Goal: Task Accomplishment & Management: Manage account settings

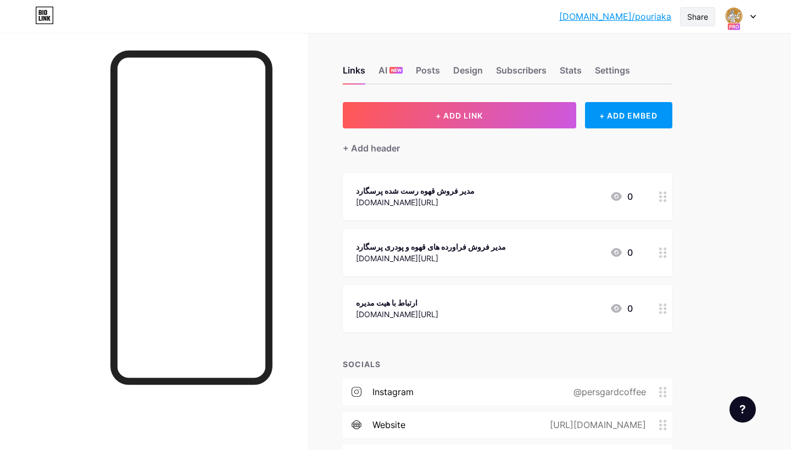
click at [707, 19] on div "Share" at bounding box center [697, 17] width 21 height 12
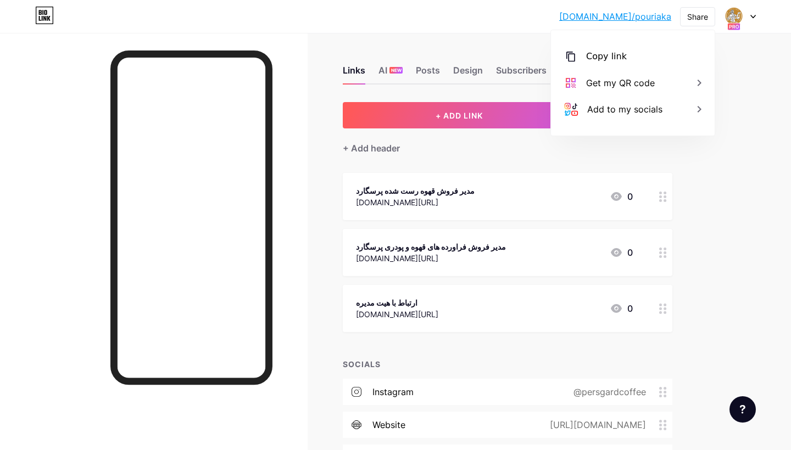
click at [661, 15] on link "[DOMAIN_NAME]/pouriaka" at bounding box center [615, 16] width 112 height 13
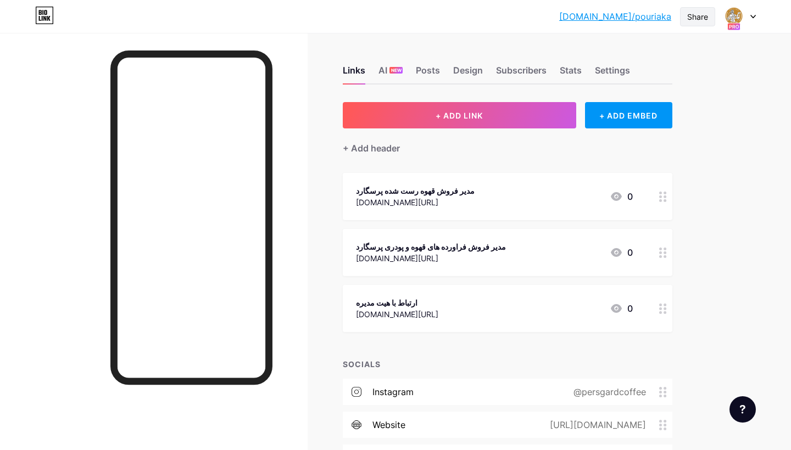
click at [708, 26] on div "[DOMAIN_NAME]/pouria... [DOMAIN_NAME]/pouriaka Share Switch accounts Persgard […" at bounding box center [395, 16] width 791 height 33
click at [697, 18] on div "Share" at bounding box center [697, 17] width 21 height 12
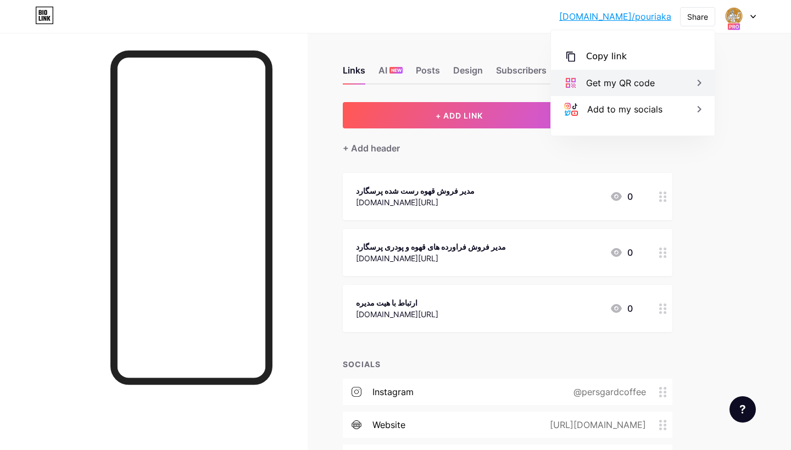
click at [689, 80] on div "Get my QR code" at bounding box center [633, 83] width 164 height 26
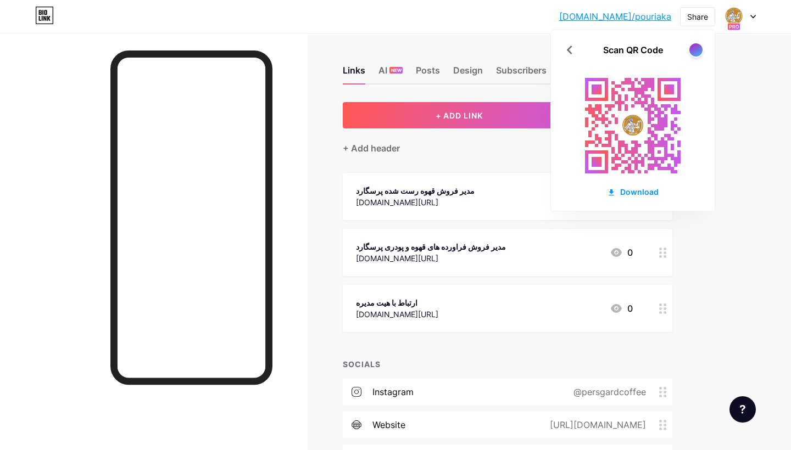
click at [692, 61] on div "Scan QR Code Download" at bounding box center [633, 120] width 164 height 181
click at [692, 53] on div at bounding box center [696, 50] width 14 height 14
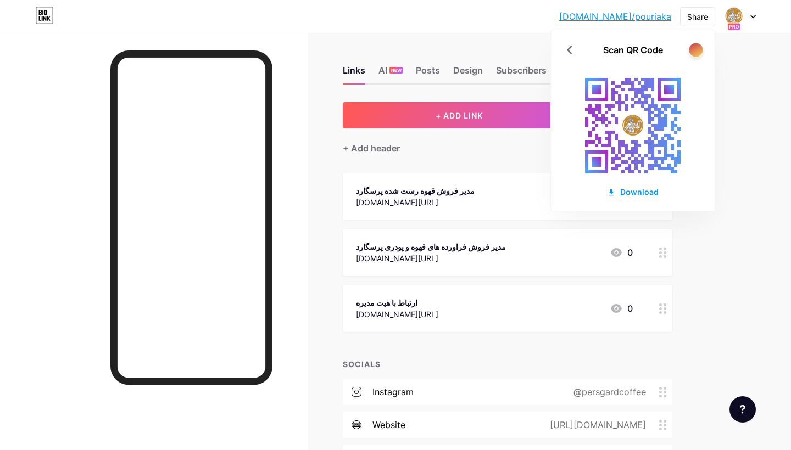
click at [692, 54] on div at bounding box center [696, 50] width 14 height 14
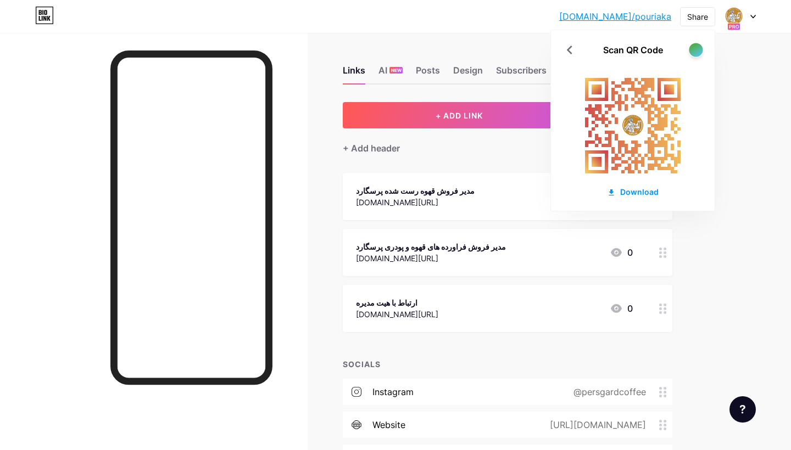
click at [695, 49] on div at bounding box center [696, 50] width 14 height 14
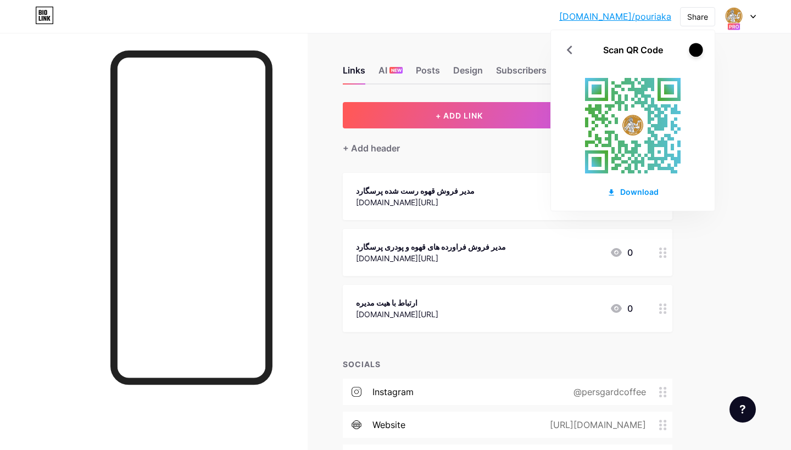
click at [695, 49] on div at bounding box center [696, 50] width 14 height 14
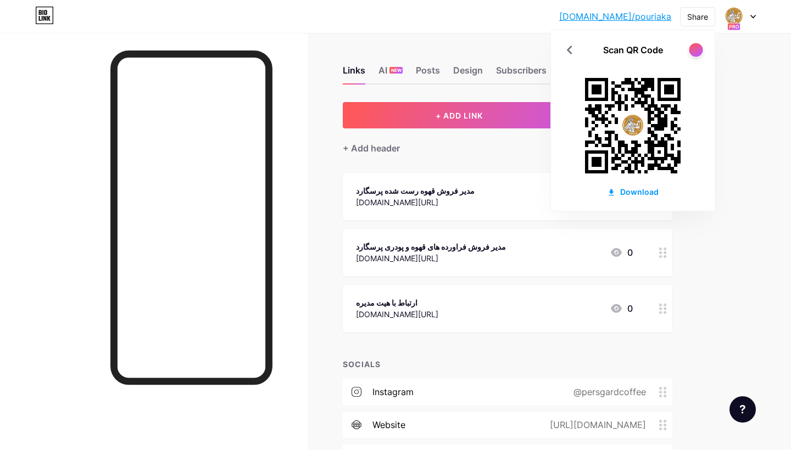
click at [695, 49] on div at bounding box center [696, 50] width 14 height 14
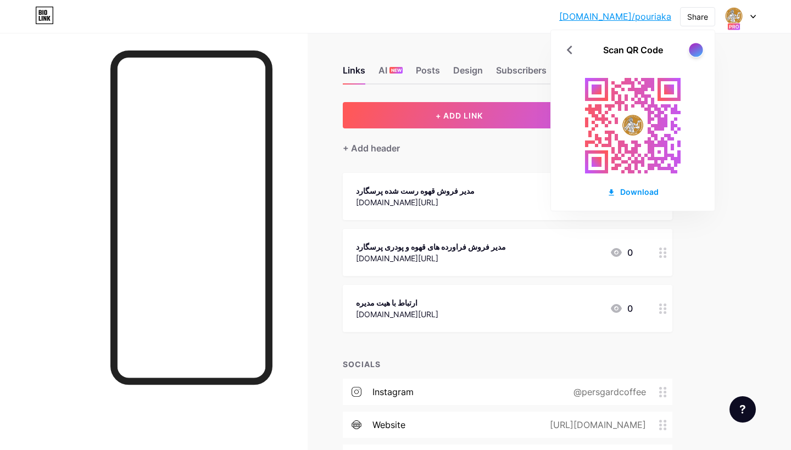
click at [695, 49] on div at bounding box center [696, 50] width 14 height 14
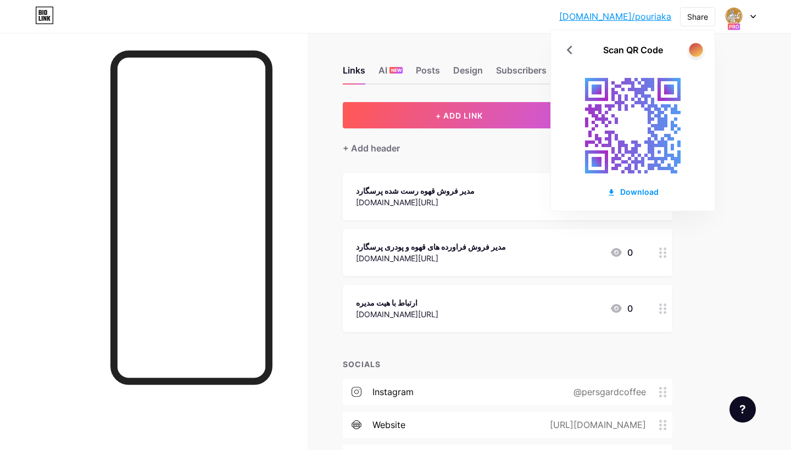
click at [695, 49] on div at bounding box center [696, 50] width 14 height 14
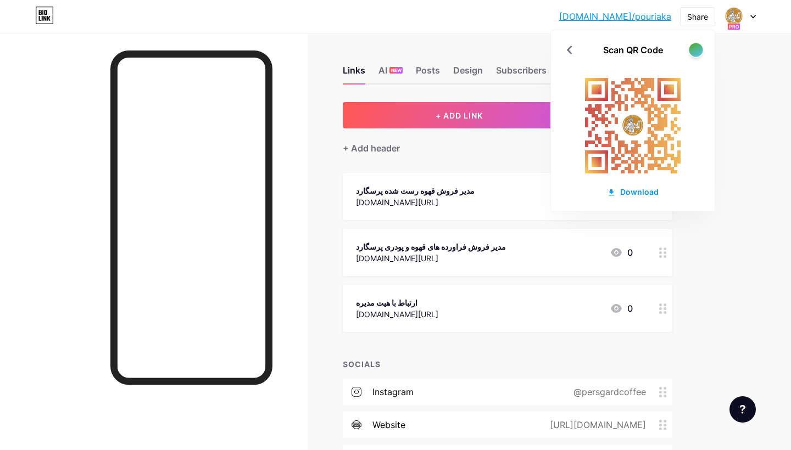
click at [695, 49] on div at bounding box center [696, 50] width 14 height 14
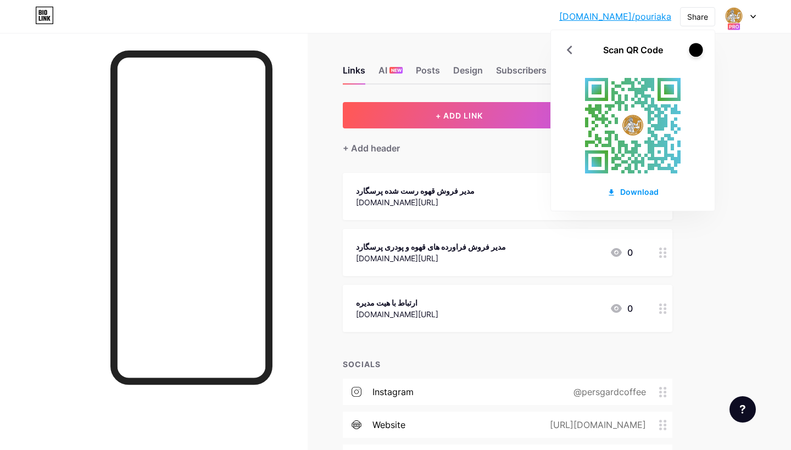
click at [695, 50] on div at bounding box center [696, 50] width 14 height 14
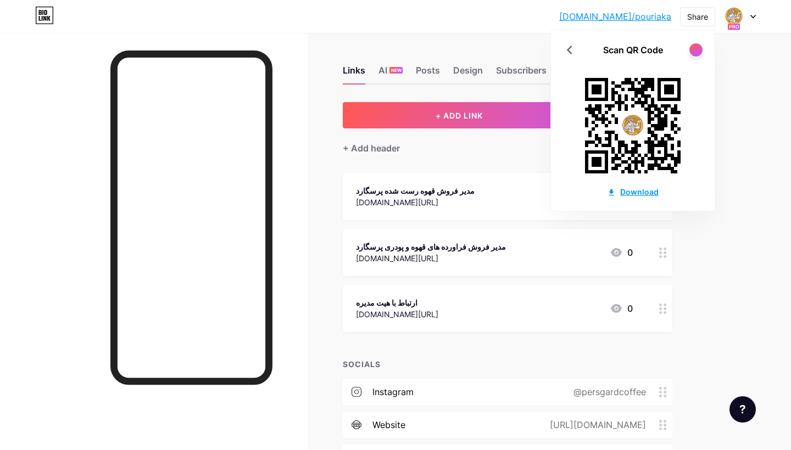
click at [637, 192] on div "Download" at bounding box center [633, 192] width 52 height 12
click at [694, 270] on div "Links AI NEW Posts Design Subscribers Stats Settings + ADD LINK + ADD EMBED + A…" at bounding box center [359, 279] width 718 height 493
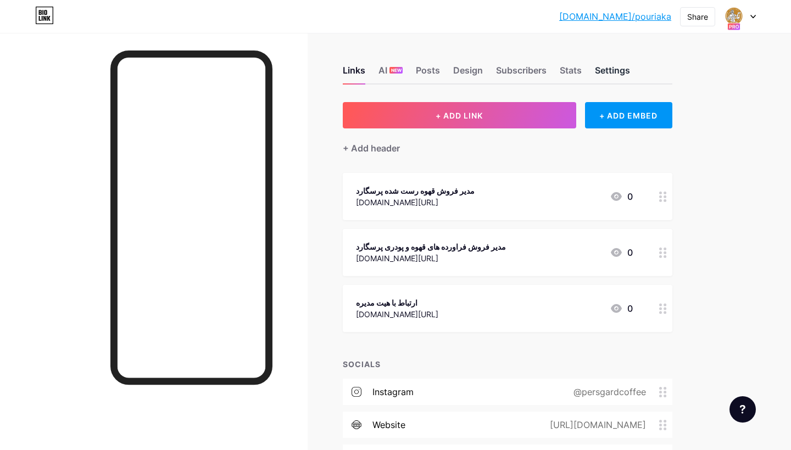
click at [596, 70] on div "Settings" at bounding box center [612, 74] width 35 height 20
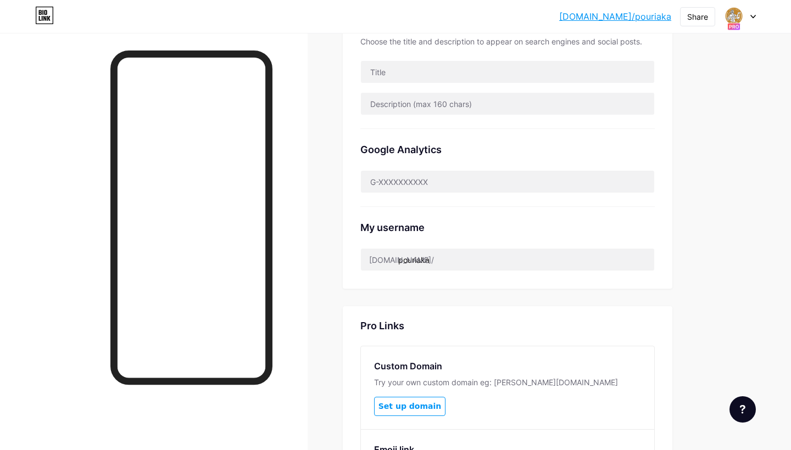
scroll to position [321, 0]
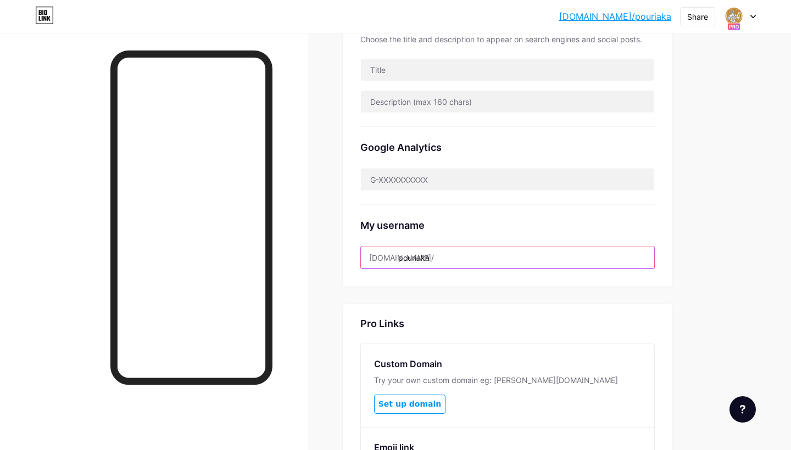
click at [428, 260] on input "pouriaka" at bounding box center [507, 258] width 293 height 22
click at [427, 260] on input "pouriaka" at bounding box center [507, 258] width 293 height 22
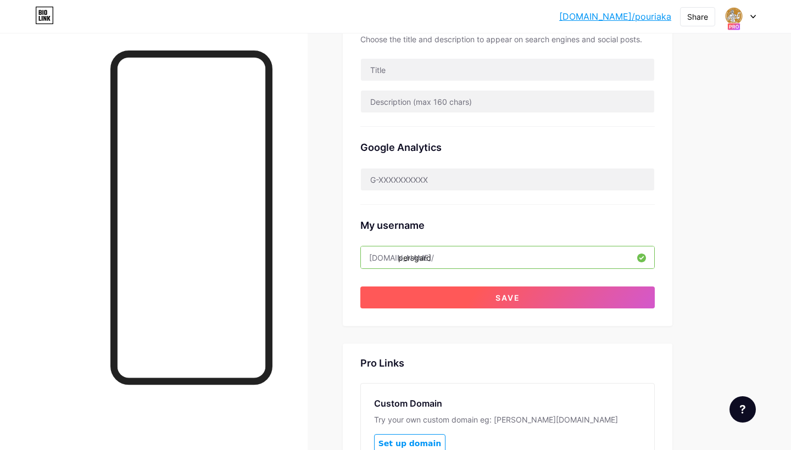
type input "persgard"
click at [522, 300] on button "Save" at bounding box center [507, 298] width 294 height 22
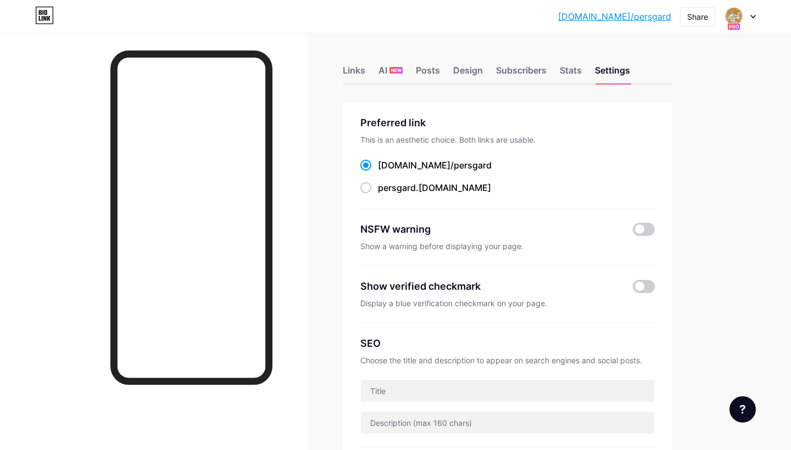
scroll to position [0, 0]
click at [712, 15] on div "Share" at bounding box center [697, 16] width 35 height 19
click at [673, 80] on div "Get my QR code" at bounding box center [633, 83] width 164 height 26
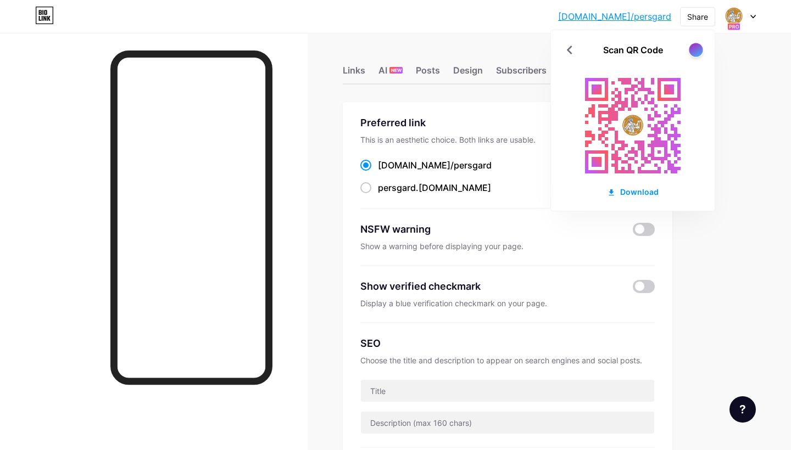
click at [700, 49] on div at bounding box center [696, 50] width 14 height 14
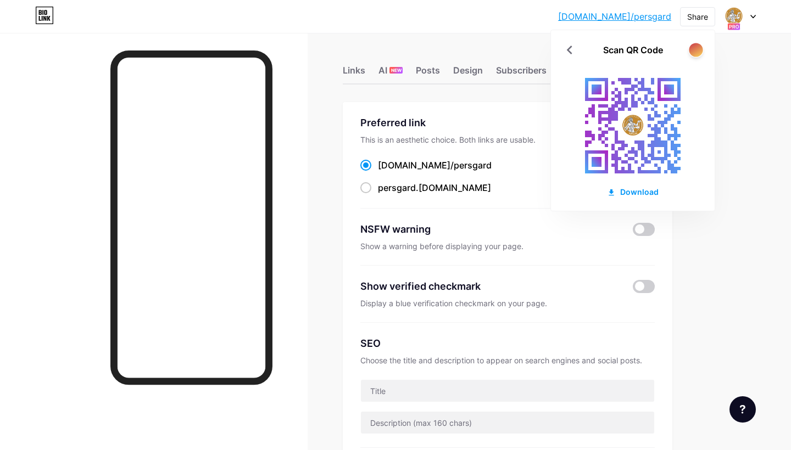
click at [700, 49] on div at bounding box center [696, 50] width 14 height 14
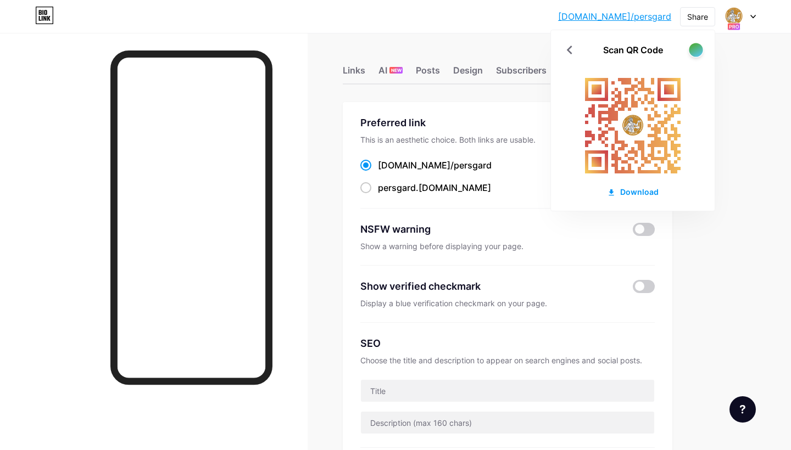
click at [700, 49] on div at bounding box center [696, 50] width 14 height 14
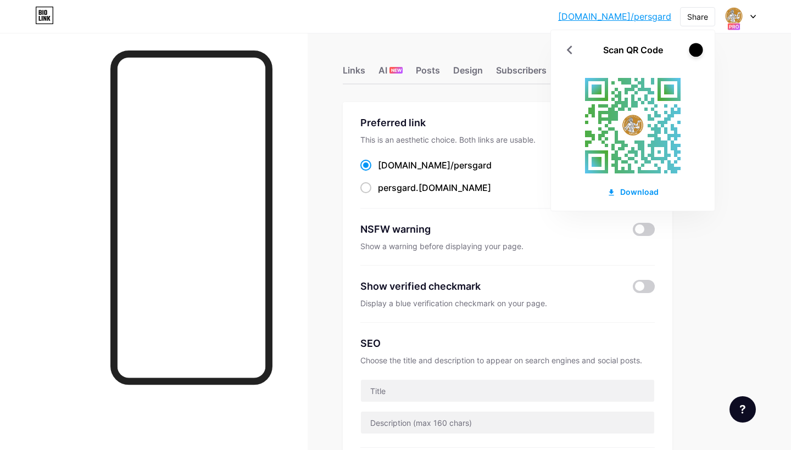
click at [700, 49] on div at bounding box center [696, 50] width 14 height 14
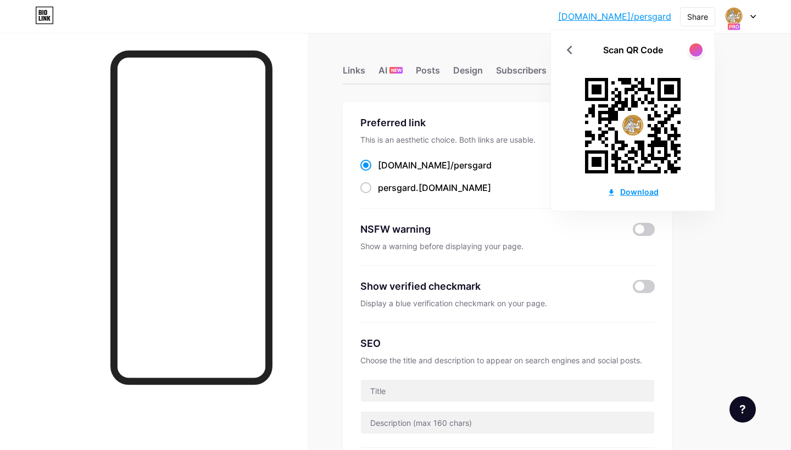
click at [643, 189] on div "Download" at bounding box center [633, 192] width 52 height 12
